Goal: Task Accomplishment & Management: Complete application form

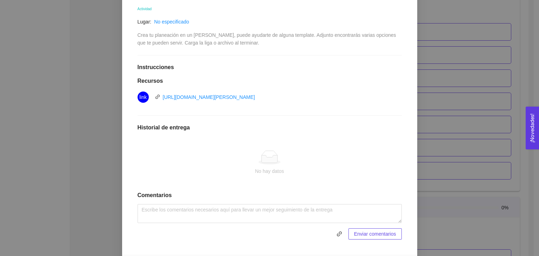
scroll to position [150, 0]
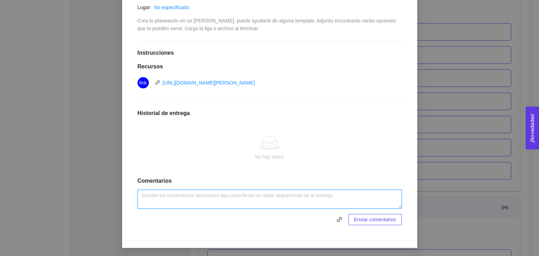
click at [194, 198] on textarea at bounding box center [270, 199] width 264 height 19
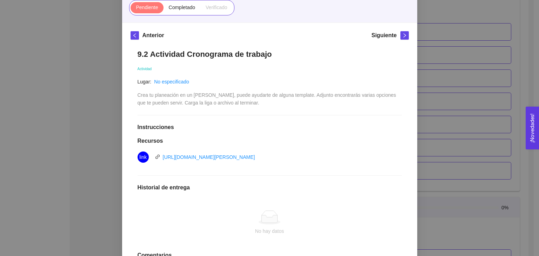
scroll to position [114, 0]
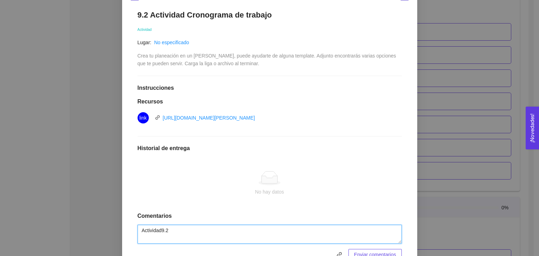
click at [160, 229] on textarea "Actividad9.2" at bounding box center [270, 234] width 264 height 19
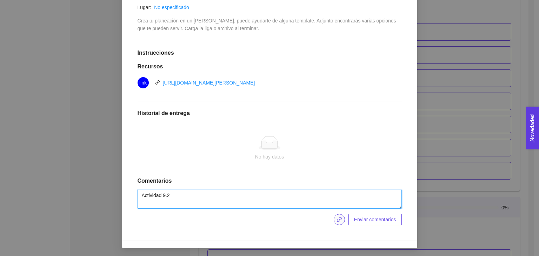
type textarea "Actividad 9.2"
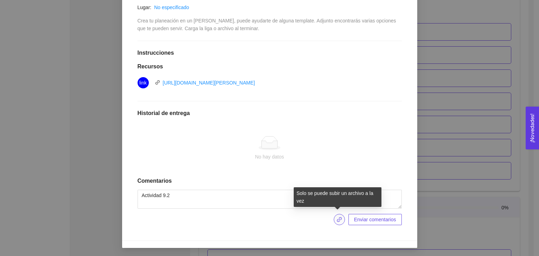
click at [340, 219] on icon "link" at bounding box center [340, 220] width 6 height 6
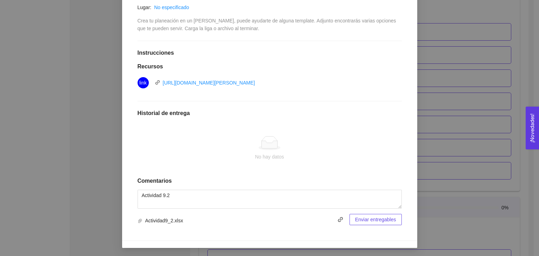
click at [371, 220] on span "Enviar entregables" at bounding box center [375, 220] width 41 height 8
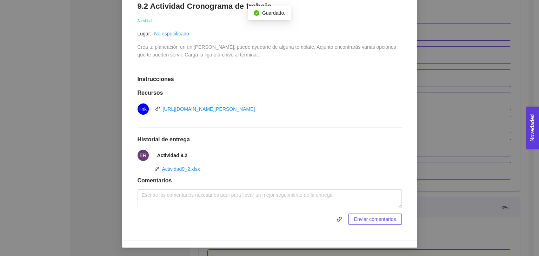
scroll to position [123, 0]
click at [454, 187] on div "9. OPERACIONES El emprendedor podrá planear, programar y estructurar costos y e…" at bounding box center [269, 128] width 539 height 256
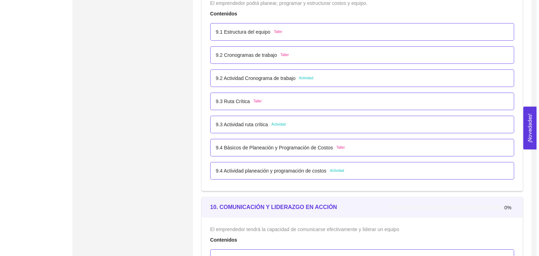
scroll to position [2352, 0]
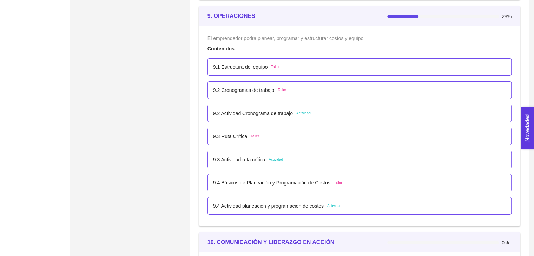
click at [298, 156] on div "9.3 Actividad ruta crítica Actividad" at bounding box center [359, 160] width 293 height 8
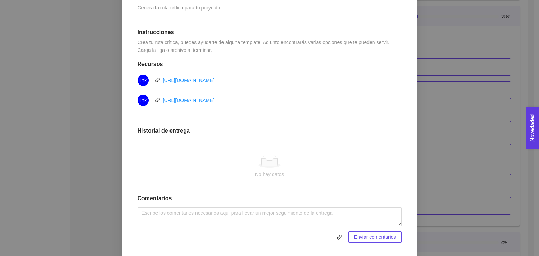
scroll to position [180, 0]
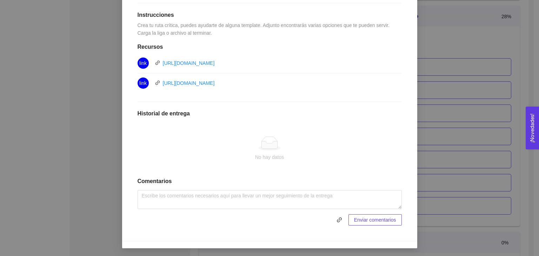
click at [227, 219] on span at bounding box center [241, 219] width 207 height 11
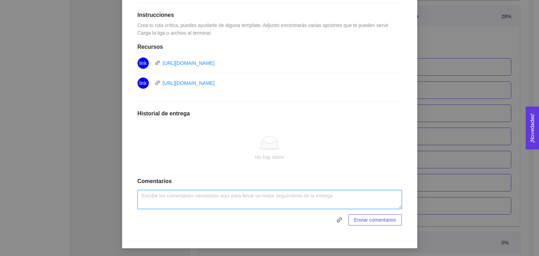
click at [214, 201] on textarea at bounding box center [270, 199] width 264 height 19
type textarea "Actividad 9.3"
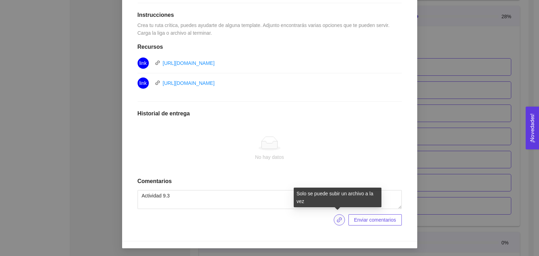
click at [338, 218] on icon "link" at bounding box center [340, 220] width 6 height 6
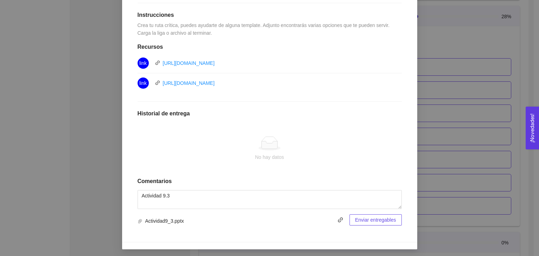
click at [369, 219] on span "Enviar entregables" at bounding box center [375, 220] width 41 height 8
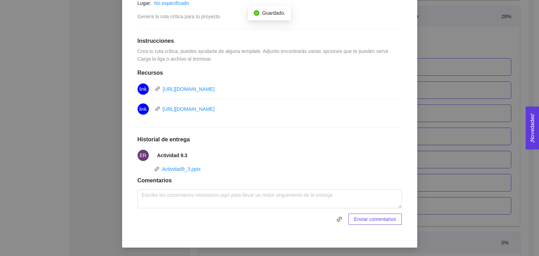
scroll to position [153, 0]
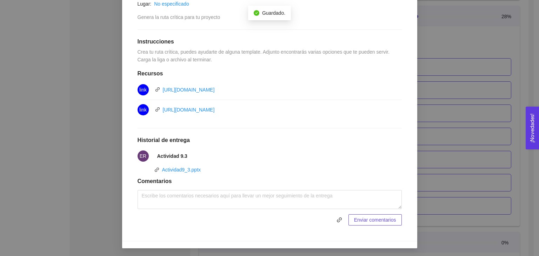
click at [452, 150] on div "9. OPERACIONES El emprendedor podrá planear, programar y estructurar costos y e…" at bounding box center [269, 128] width 539 height 256
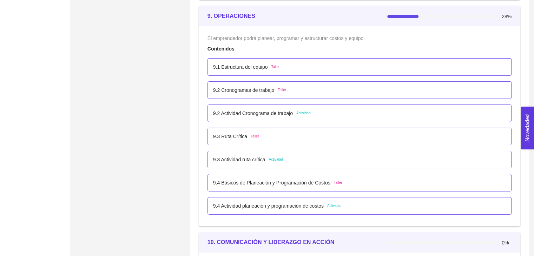
click at [326, 110] on div "9.2 Actividad Cronograma de trabajo Actividad" at bounding box center [359, 114] width 293 height 8
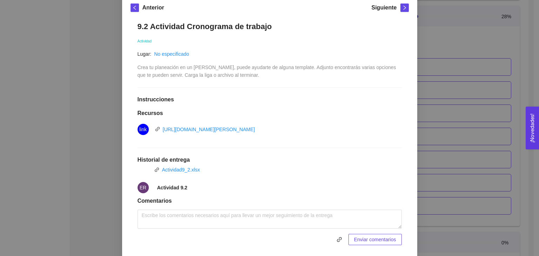
scroll to position [123, 0]
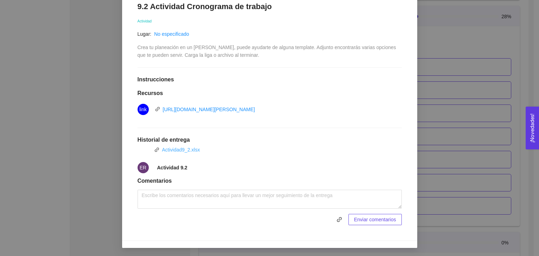
click at [176, 149] on link "Actividad9_2.xlsx" at bounding box center [181, 150] width 38 height 6
drag, startPoint x: 480, startPoint y: 105, endPoint x: 477, endPoint y: 106, distance: 3.6
click at [480, 105] on div "9. OPERACIONES El emprendedor podrá planear, programar y estructurar costos y e…" at bounding box center [269, 128] width 539 height 256
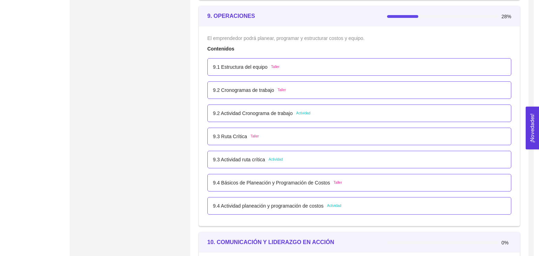
click at [441, 125] on li "9.3 Ruta Crítica Taller" at bounding box center [359, 136] width 304 height 23
click at [348, 182] on div "9.4 Básicos de Planeación y Programación de Costos Taller" at bounding box center [359, 183] width 293 height 8
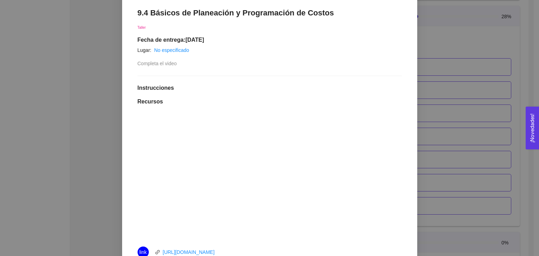
scroll to position [107, 0]
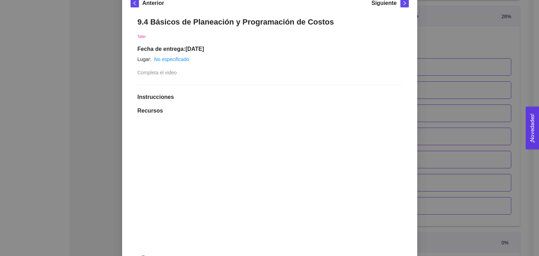
click at [457, 152] on div "9. OPERACIONES El emprendedor podrá planear, programar y estructurar costos y e…" at bounding box center [269, 128] width 539 height 256
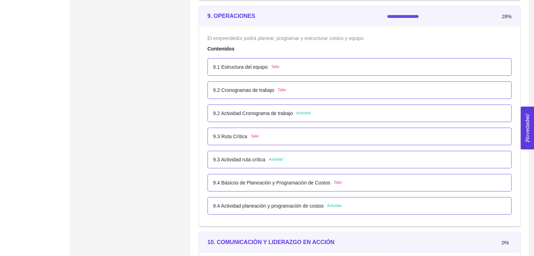
click at [364, 204] on div "9.4 Actividad planeación y programación de costos Actividad" at bounding box center [359, 206] width 293 height 8
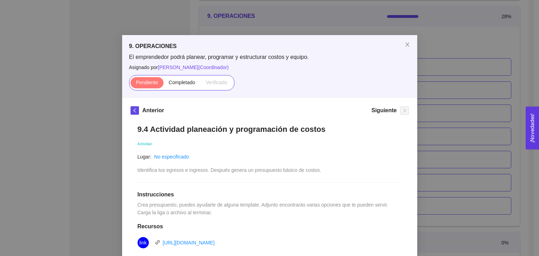
scroll to position [105, 0]
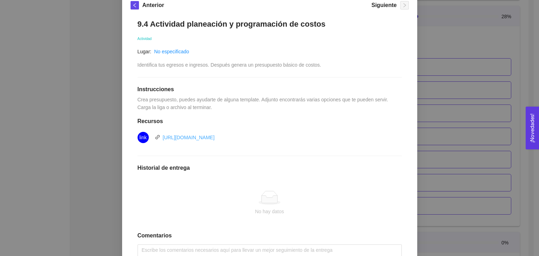
click at [213, 135] on link "[URL][DOMAIN_NAME]" at bounding box center [189, 138] width 52 height 6
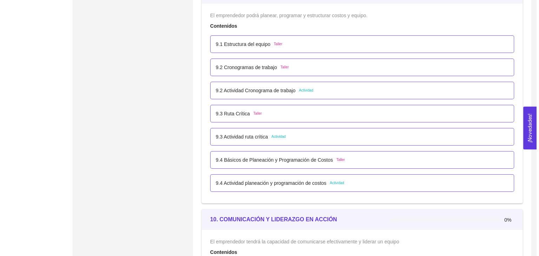
scroll to position [2387, 0]
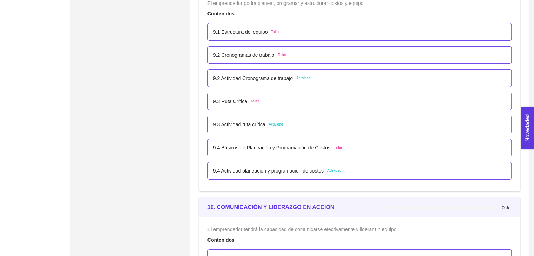
click at [306, 165] on div "9.4 Actividad planeación y programación de costos Actividad" at bounding box center [359, 171] width 304 height 18
click at [355, 171] on div "9.4 Actividad planeación y programación de costos Actividad" at bounding box center [359, 171] width 293 height 8
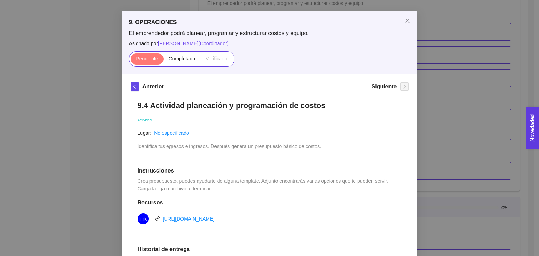
scroll to position [0, 0]
